Goal: Transaction & Acquisition: Download file/media

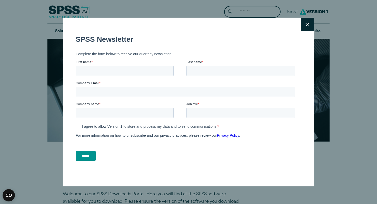
click at [305, 26] on button "Close" at bounding box center [307, 24] width 13 height 13
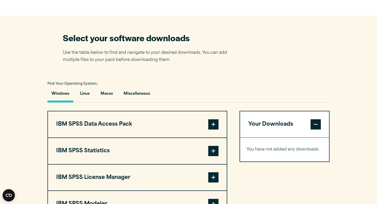
scroll to position [306, 0]
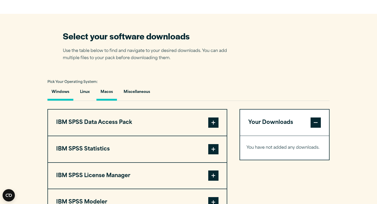
click at [112, 99] on button "Macos" at bounding box center [106, 93] width 21 height 15
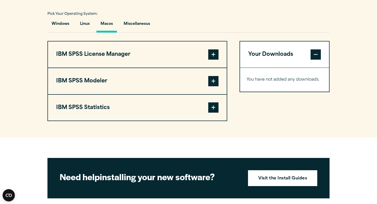
scroll to position [375, 0]
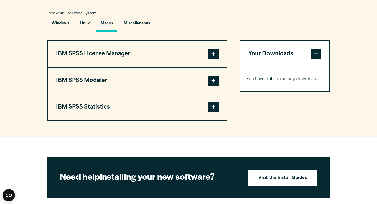
click at [215, 58] on span at bounding box center [213, 54] width 10 height 10
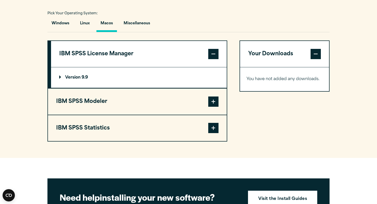
click at [210, 105] on span at bounding box center [213, 102] width 10 height 10
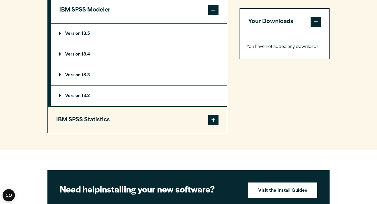
scroll to position [449, 0]
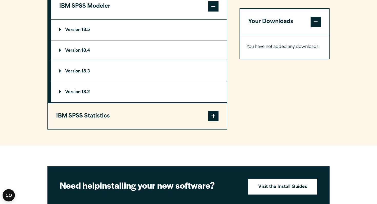
click at [212, 121] on span at bounding box center [213, 116] width 10 height 10
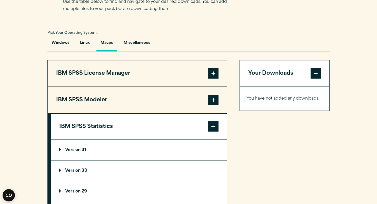
scroll to position [339, 0]
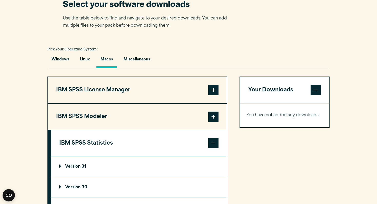
click at [79, 169] on p "Version 31" at bounding box center [72, 167] width 27 height 4
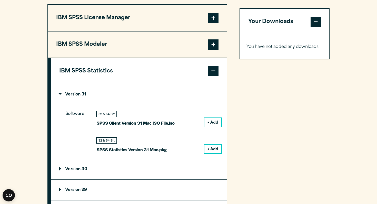
scroll to position [412, 0]
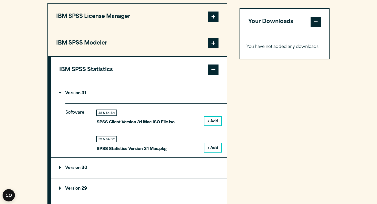
click at [210, 149] on button "+ Add" at bounding box center [212, 148] width 17 height 9
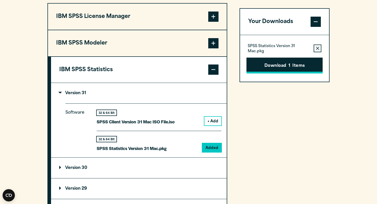
click at [278, 66] on button "Download 1 Items" at bounding box center [284, 66] width 76 height 16
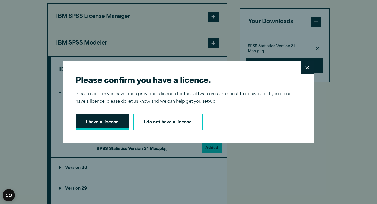
click at [97, 123] on button "I have a license" at bounding box center [102, 122] width 53 height 16
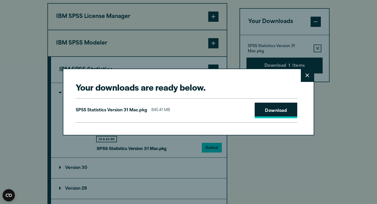
click at [269, 113] on link "Download" at bounding box center [276, 111] width 43 height 16
click at [344, 40] on div "Your downloads are ready below. Close SPSS Statistics Version 31 Mac.pkg 845.41…" at bounding box center [188, 102] width 377 height 204
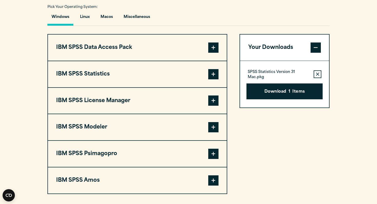
scroll to position [384, 0]
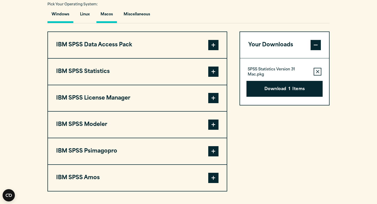
click at [109, 17] on button "Macos" at bounding box center [106, 15] width 21 height 15
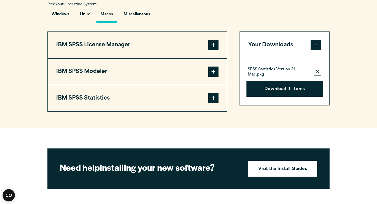
click at [93, 98] on button "IBM SPSS Statistics" at bounding box center [137, 98] width 179 height 26
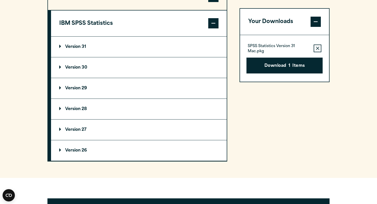
scroll to position [469, 0]
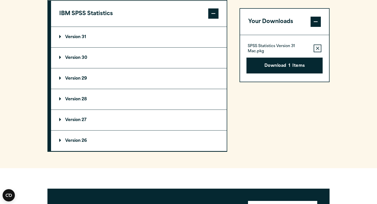
click at [78, 39] on p "Version 31" at bounding box center [72, 37] width 27 height 4
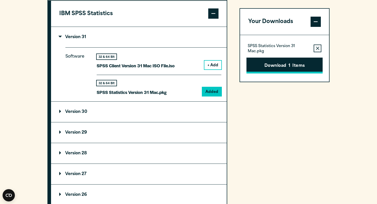
click at [301, 68] on button "Download 1 Items" at bounding box center [284, 66] width 76 height 16
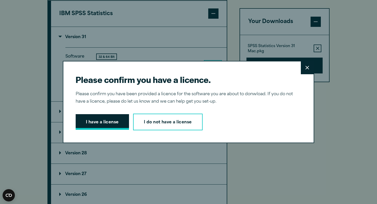
click at [104, 121] on button "I have a license" at bounding box center [102, 122] width 53 height 16
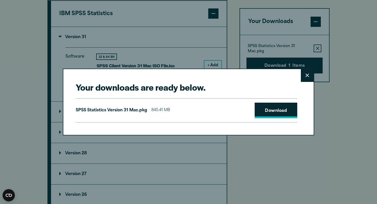
click at [278, 108] on link "Download" at bounding box center [276, 111] width 43 height 16
click at [363, 55] on div "Your downloads are ready below. Close SPSS Statistics Version 31 Mac.pkg 845.41…" at bounding box center [188, 102] width 377 height 204
